Goal: Contribute content: Contribute content

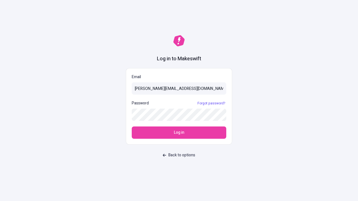
type input "[PERSON_NAME][EMAIL_ADDRESS][DOMAIN_NAME]"
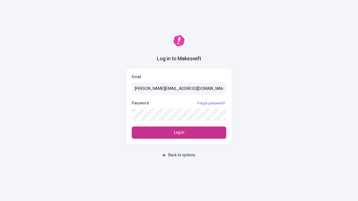
click at [179, 133] on span "Log in" at bounding box center [179, 133] width 10 height 6
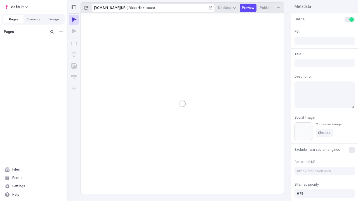
type input "/deep-link-taceo"
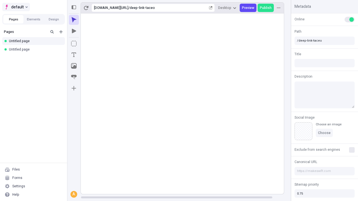
click at [16, 7] on span "default" at bounding box center [17, 7] width 13 height 7
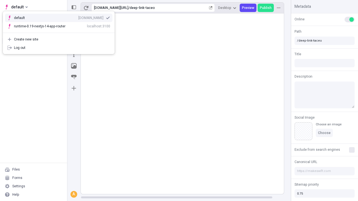
click at [78, 17] on div "qee9k4dy7d.staging.makeswift.site" at bounding box center [90, 18] width 25 height 4
click at [61, 32] on icon "Add new" at bounding box center [60, 31] width 3 height 3
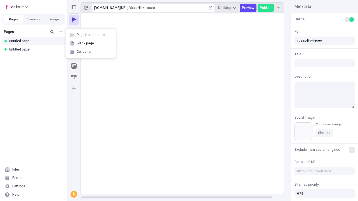
click at [91, 43] on span "Blank page" at bounding box center [94, 43] width 35 height 4
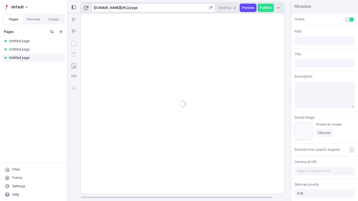
type input "/page"
click at [74, 44] on icon "Box" at bounding box center [74, 44] width 6 height 6
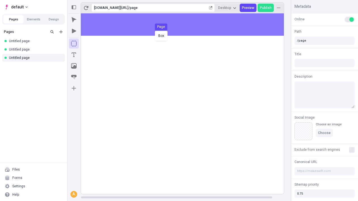
click at [188, 25] on div "Box Page" at bounding box center [179, 100] width 358 height 201
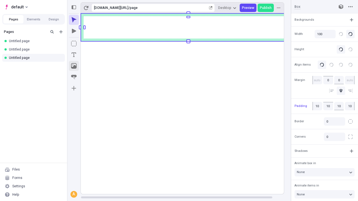
click at [74, 66] on icon "Image" at bounding box center [74, 66] width 6 height 6
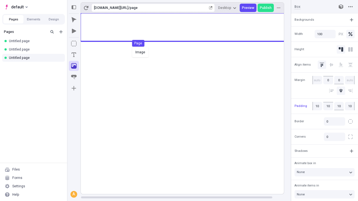
click at [188, 27] on div "Image Page" at bounding box center [179, 100] width 358 height 201
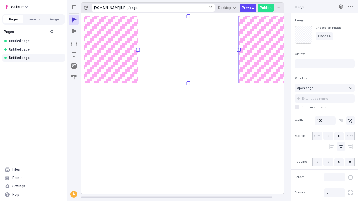
click at [74, 55] on icon "Text" at bounding box center [74, 55] width 4 height 4
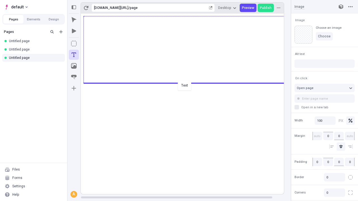
click at [188, 83] on div "Text" at bounding box center [179, 100] width 358 height 201
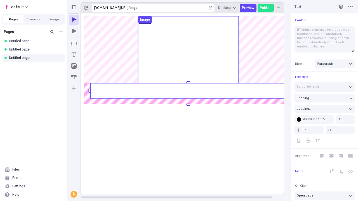
click at [188, 91] on rect at bounding box center [188, 90] width 196 height 15
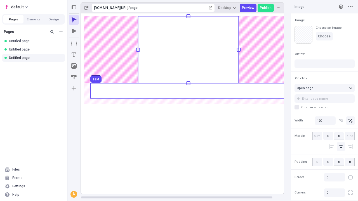
click at [188, 91] on use at bounding box center [188, 90] width 196 height 15
click at [188, 91] on rect at bounding box center [188, 103] width 215 height 181
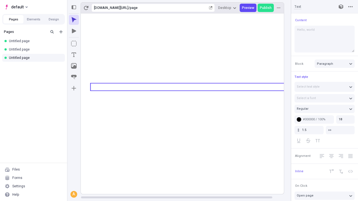
type textarea "Hello, world!"
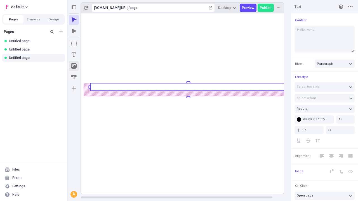
click at [74, 66] on icon "Image" at bounding box center [74, 66] width 6 height 6
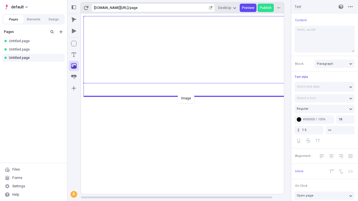
click at [188, 96] on div "Image" at bounding box center [179, 100] width 358 height 201
